Goal: Information Seeking & Learning: Learn about a topic

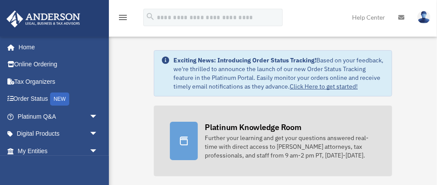
scroll to position [14, 0]
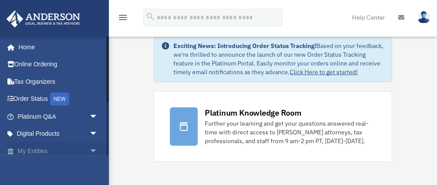
click at [38, 152] on link "My Entities arrow_drop_down" at bounding box center [58, 150] width 105 height 17
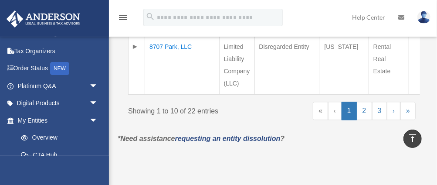
scroll to position [784, 0]
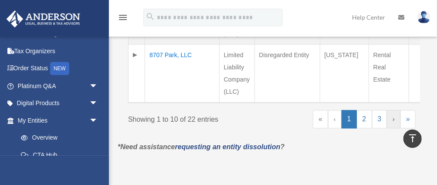
click at [393, 110] on link "›" at bounding box center [393, 119] width 13 height 18
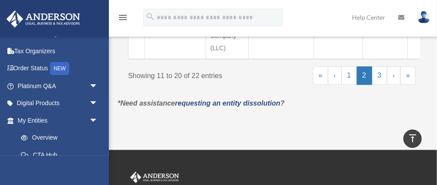
scroll to position [742, 0]
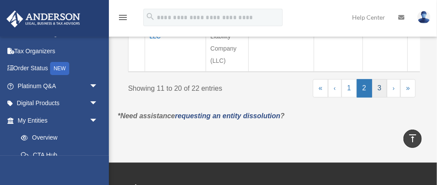
click at [383, 79] on link "3" at bounding box center [379, 88] width 15 height 18
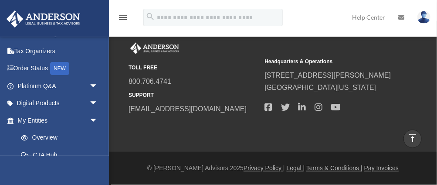
scroll to position [335, 0]
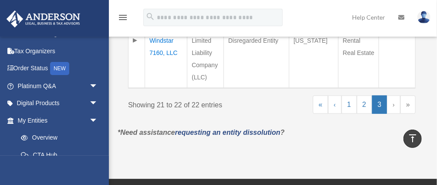
click at [392, 95] on link "›" at bounding box center [393, 104] width 13 height 18
click at [406, 95] on link "»" at bounding box center [407, 104] width 15 height 18
click at [367, 18] on link "Help Center" at bounding box center [368, 17] width 46 height 34
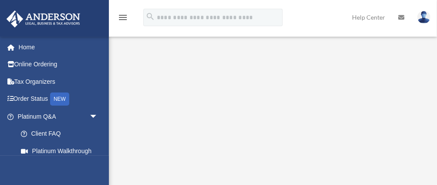
scroll to position [58, 0]
click at [52, 133] on link "Client FAQ" at bounding box center [61, 133] width 99 height 17
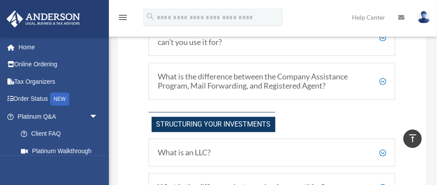
scroll to position [290, 0]
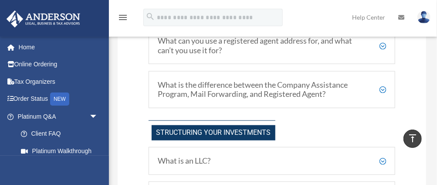
click at [266, 86] on h5 "What is the difference between the Company Assistance Program, Mail Forwarding,…" at bounding box center [272, 89] width 228 height 19
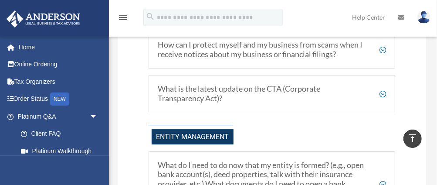
scroll to position [1001, 0]
click at [237, 90] on h5 "What is the latest update on the CTA (Corporate Transparency Act)?" at bounding box center [272, 93] width 228 height 19
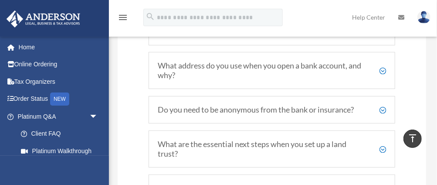
scroll to position [1291, 0]
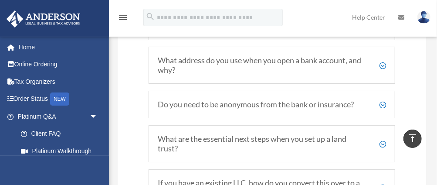
click at [216, 61] on h5 "What address do you use when you open a bank account, and why?" at bounding box center [272, 65] width 228 height 19
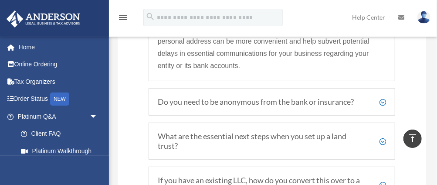
scroll to position [1364, 0]
click at [236, 101] on h5 "Do you need to be anonymous from the bank or insurance?" at bounding box center [272, 102] width 228 height 10
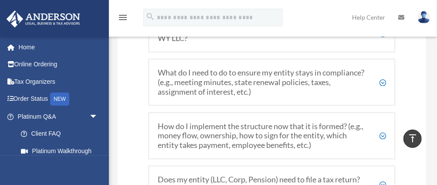
scroll to position [1568, 0]
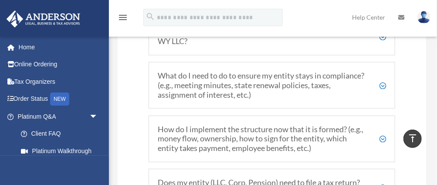
click at [248, 88] on h5 "What do I need to do to ensure my entity stays in compliance? (e.g., meeting mi…" at bounding box center [272, 85] width 228 height 28
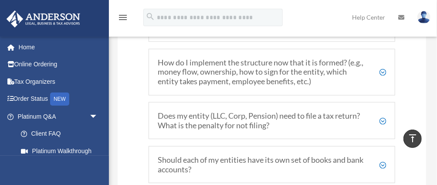
scroll to position [1642, 0]
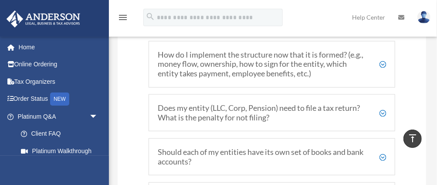
click at [251, 110] on h5 "Does my entity (LLC, Corp, Pension) need to file a tax return? What is the pena…" at bounding box center [272, 112] width 228 height 19
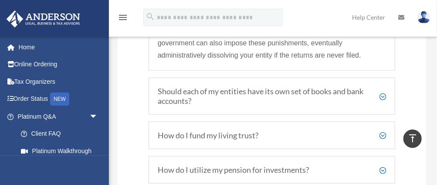
scroll to position [1705, 0]
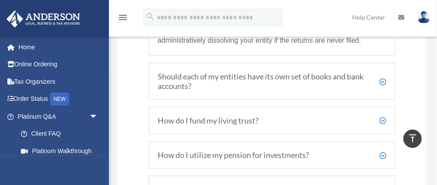
click at [219, 72] on h5 "Should each of my entities have its own set of books and bank accounts?" at bounding box center [272, 81] width 228 height 19
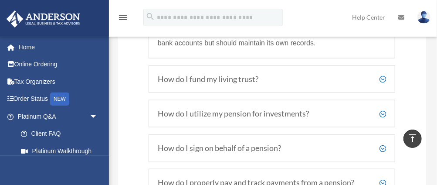
scroll to position [1691, 0]
click at [232, 81] on h5 "How do I fund my living trust?" at bounding box center [272, 79] width 228 height 10
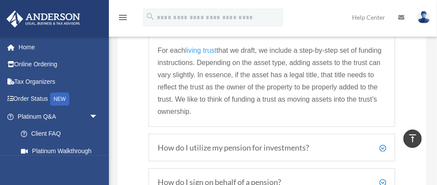
scroll to position [1676, 0]
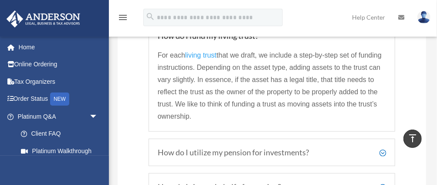
click at [257, 155] on h5 "How do I utilize my pension for investments?" at bounding box center [272, 153] width 228 height 10
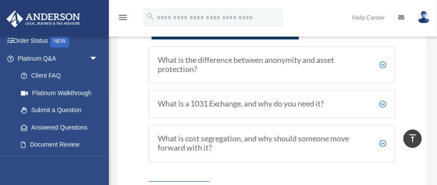
scroll to position [1996, 0]
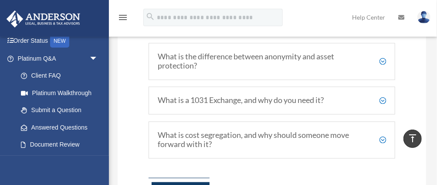
click at [223, 101] on h5 "What is a 1031 Exchange, and why do you need it?" at bounding box center [272, 100] width 228 height 10
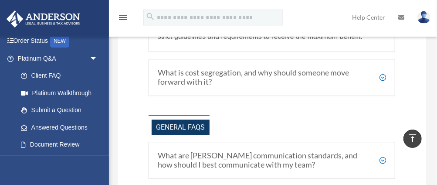
scroll to position [2213, 0]
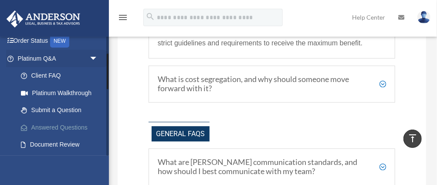
click at [68, 127] on link "Answered Questions" at bounding box center [61, 126] width 99 height 17
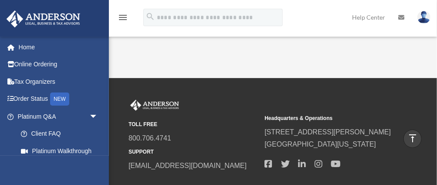
scroll to position [363, 0]
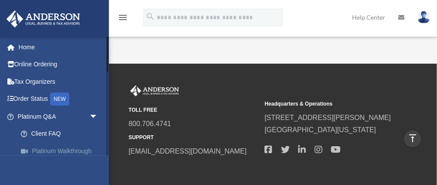
click at [65, 150] on link "Platinum Walkthrough" at bounding box center [61, 150] width 99 height 17
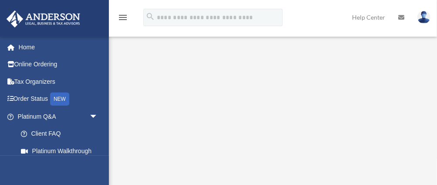
scroll to position [72, 0]
